Goal: Obtain resource: Download file/media

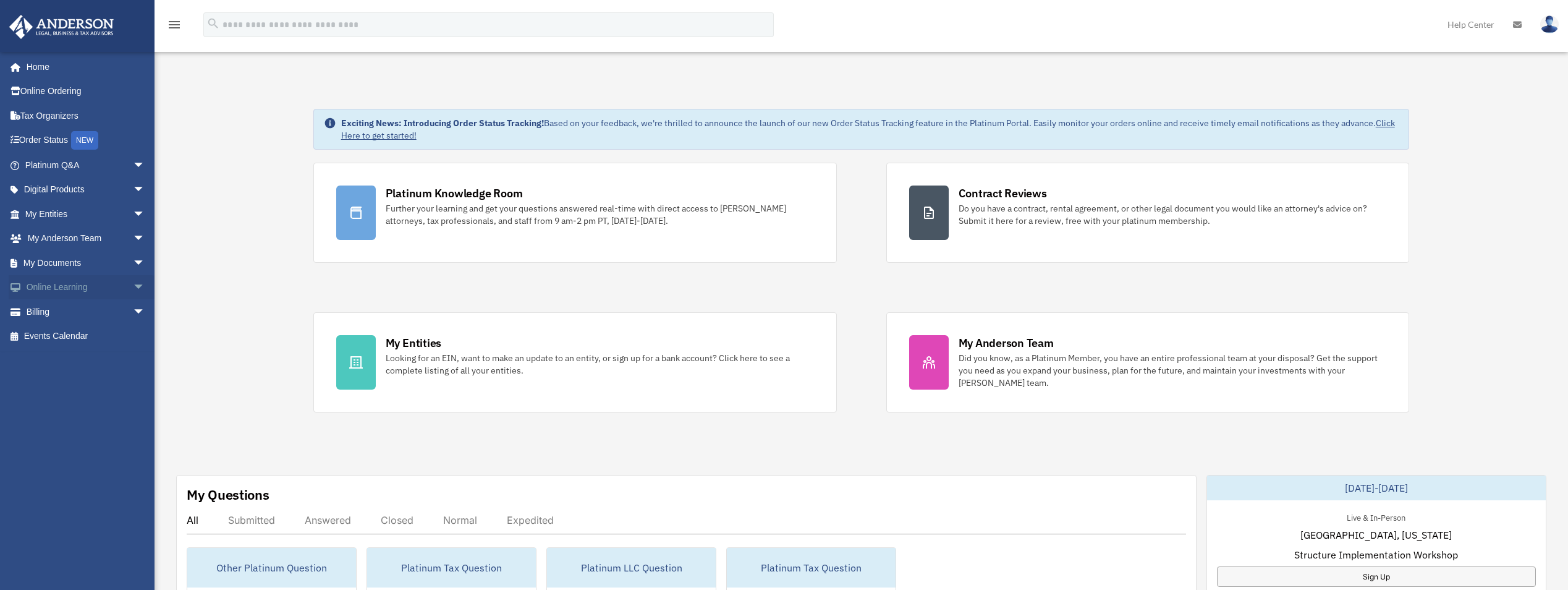
click at [133, 286] on span "arrow_drop_down" at bounding box center [145, 288] width 24 height 25
click at [133, 254] on span "arrow_drop_down" at bounding box center [145, 263] width 24 height 25
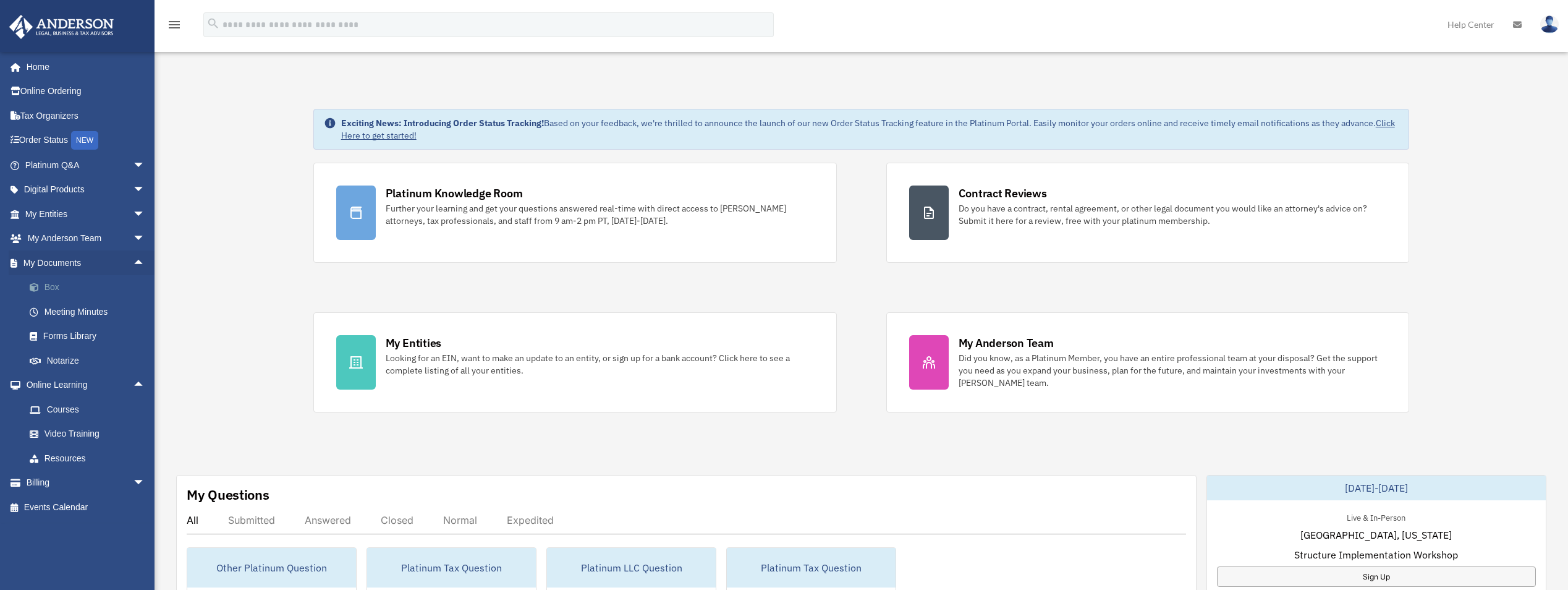
click at [51, 285] on link "Box" at bounding box center [90, 287] width 147 height 24
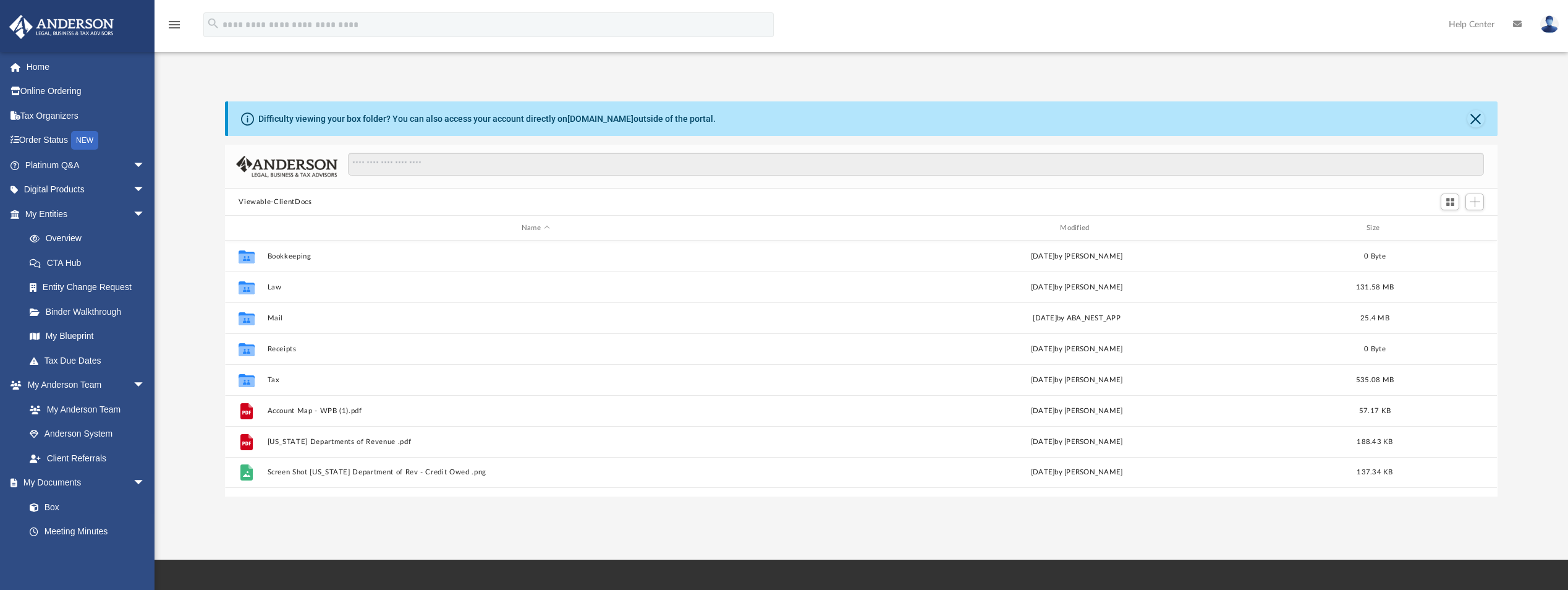
scroll to position [272, 1263]
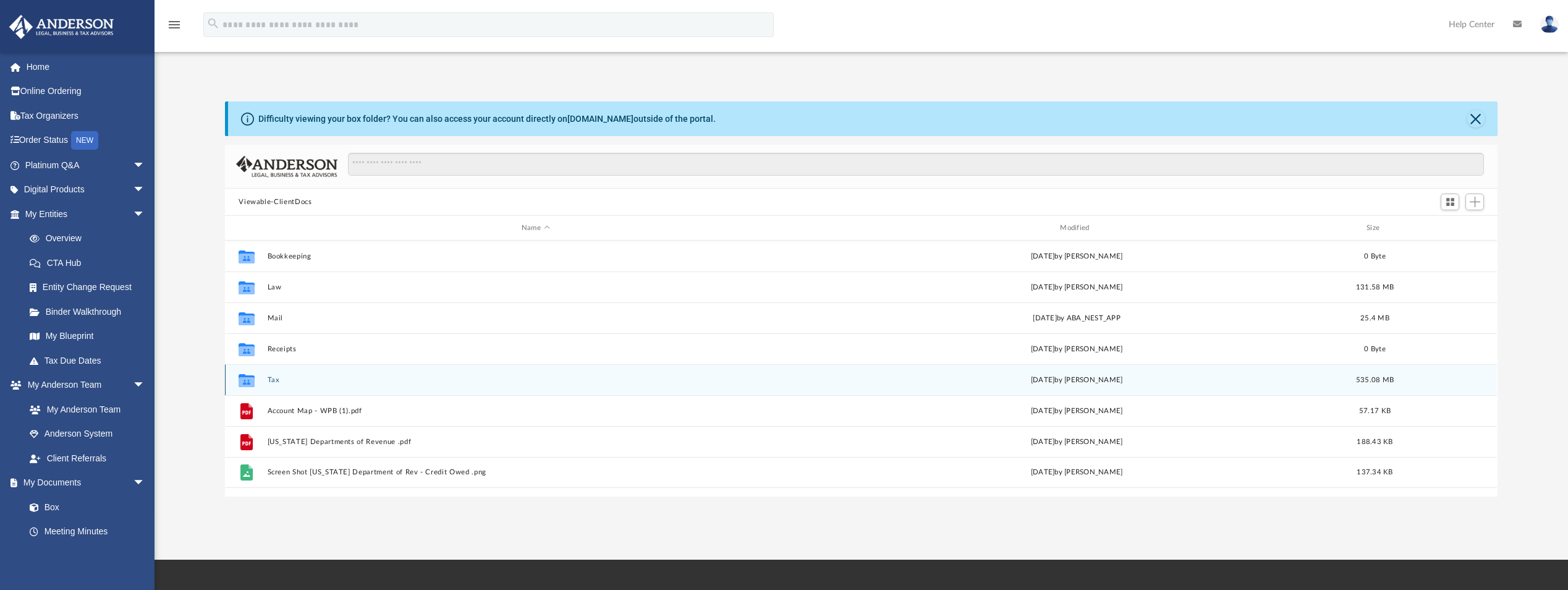
click at [280, 377] on button "Tax" at bounding box center [535, 380] width 536 height 8
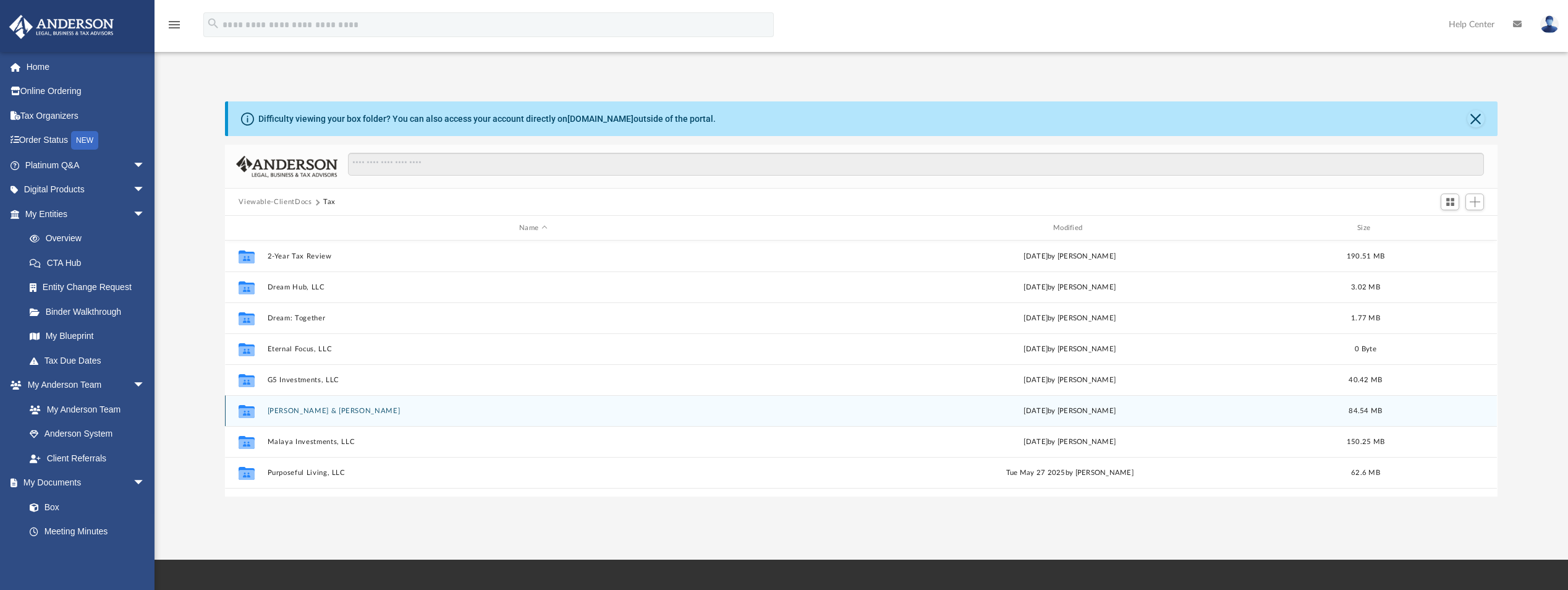
click at [292, 408] on button "[PERSON_NAME] & [PERSON_NAME]" at bounding box center [532, 411] width 531 height 8
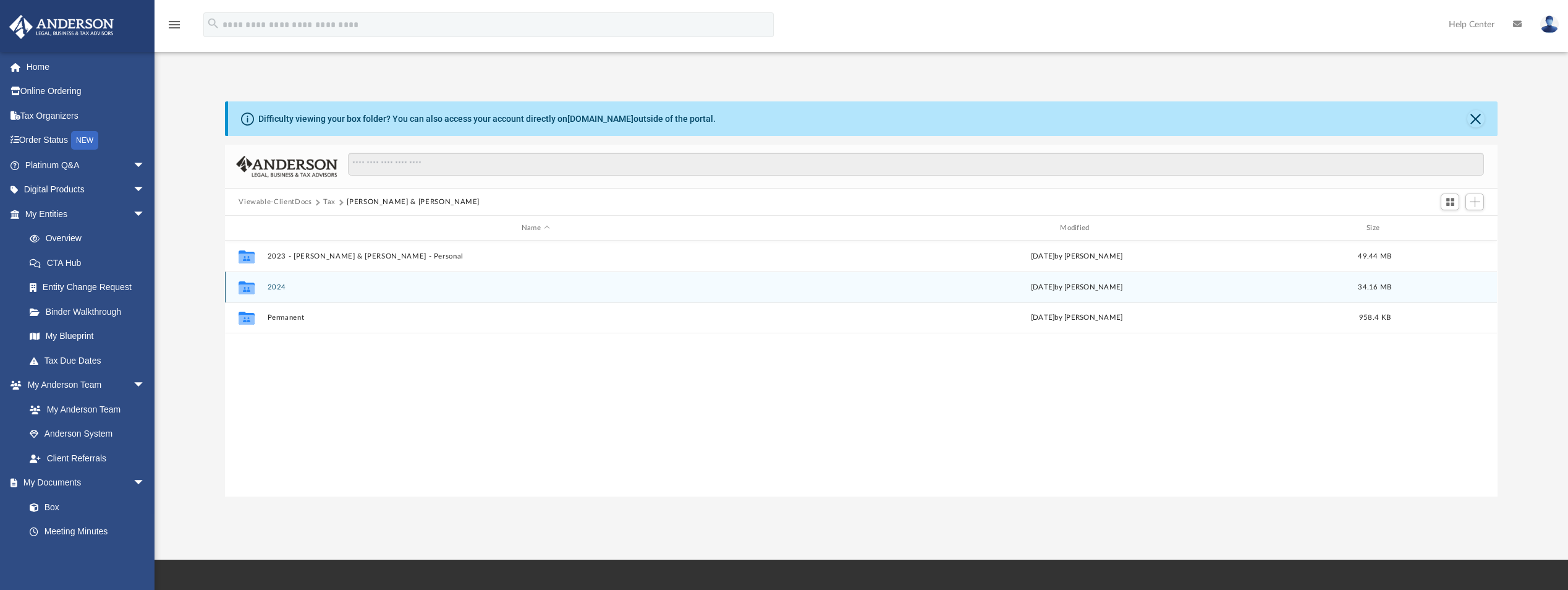
click at [273, 280] on div "Collaborated Folder 2024 [DATE] by [PERSON_NAME] 34.16 MB" at bounding box center [861, 287] width 1272 height 31
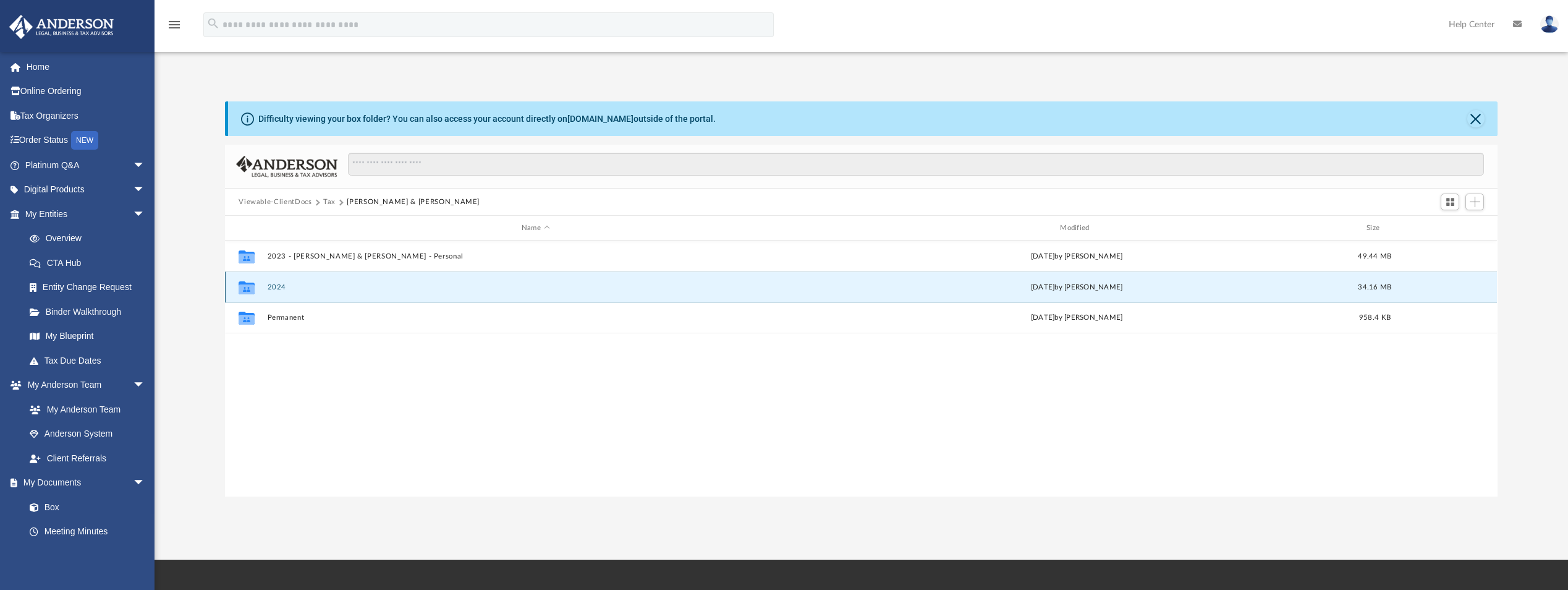
click at [280, 288] on button "2024" at bounding box center [535, 287] width 536 height 8
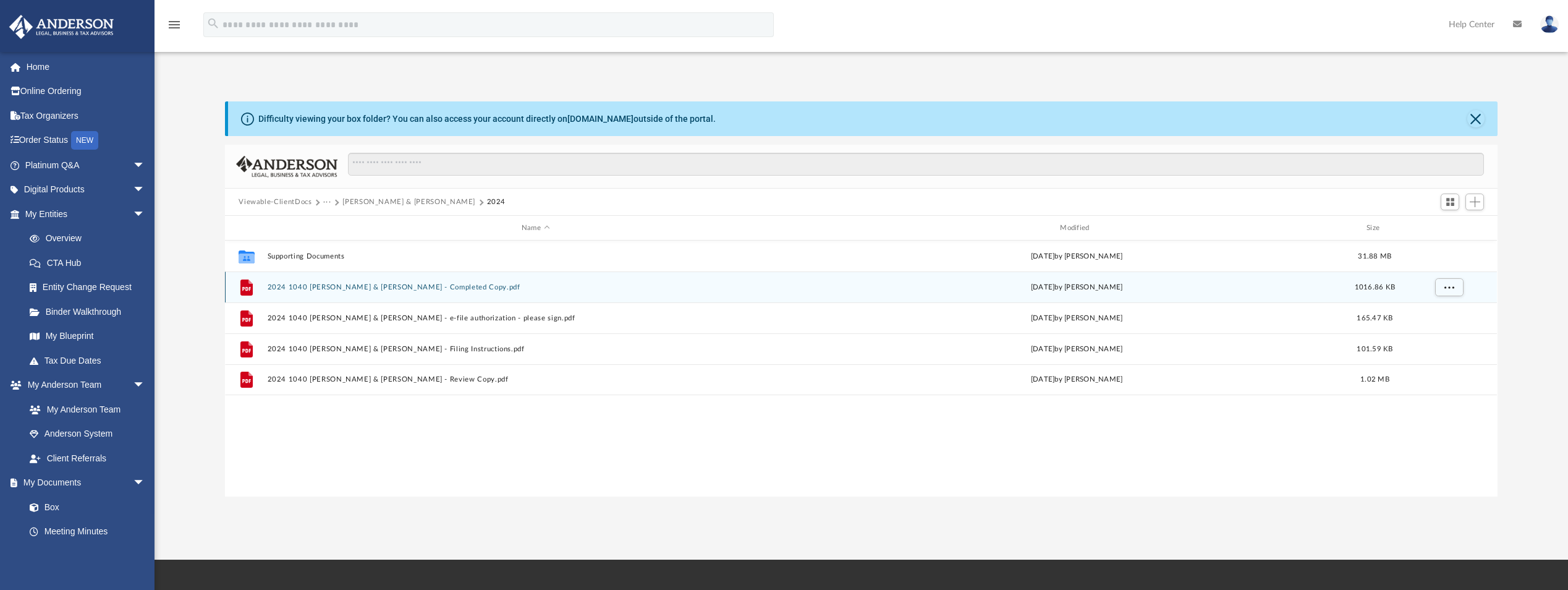
click at [431, 284] on button "2024 1040 [PERSON_NAME] & [PERSON_NAME] - Completed Copy.pdf" at bounding box center [535, 287] width 536 height 8
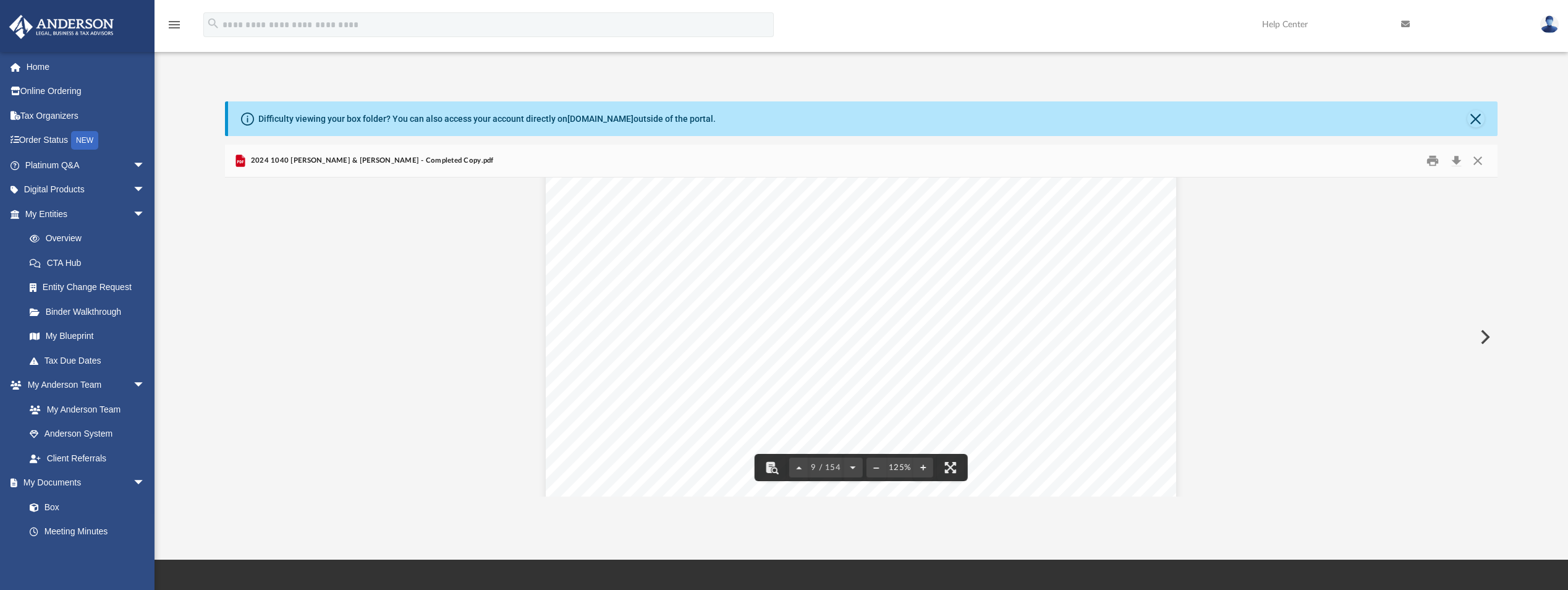
scroll to position [6523, 0]
click at [1568, 0] on html "X Get a chance to win 6 months of Platinum for free just by filling out this su…" at bounding box center [784, 390] width 1568 height 781
